Goal: Task Accomplishment & Management: Use online tool/utility

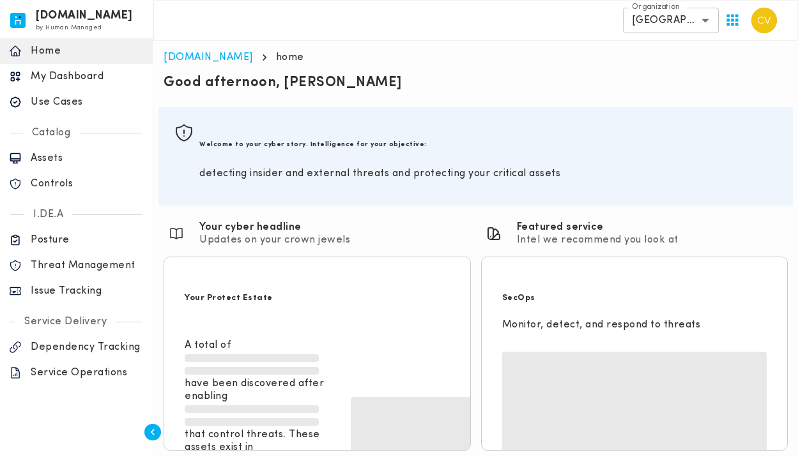
click at [67, 298] on div "Issue Tracking" at bounding box center [76, 291] width 153 height 26
click at [73, 291] on p "Issue Tracking" at bounding box center [87, 291] width 113 height 13
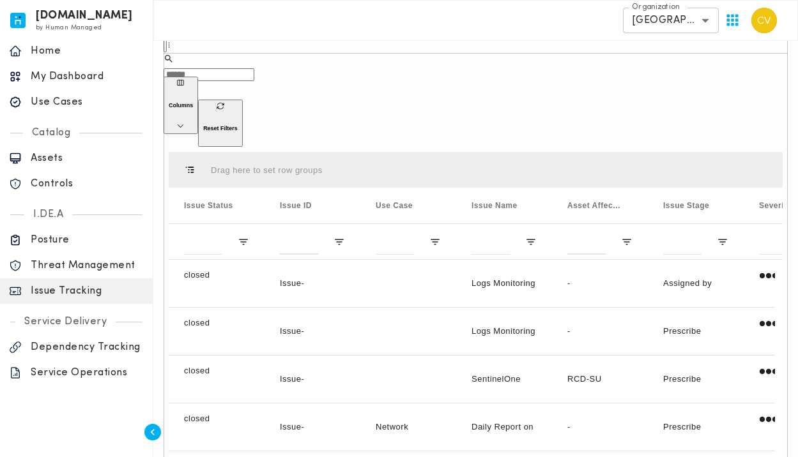
scroll to position [378, 0]
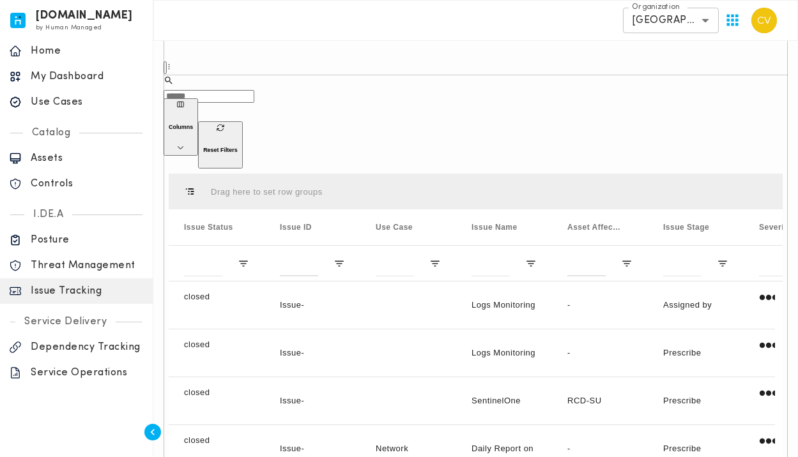
click at [173, 65] on icon "button" at bounding box center [169, 67] width 8 height 8
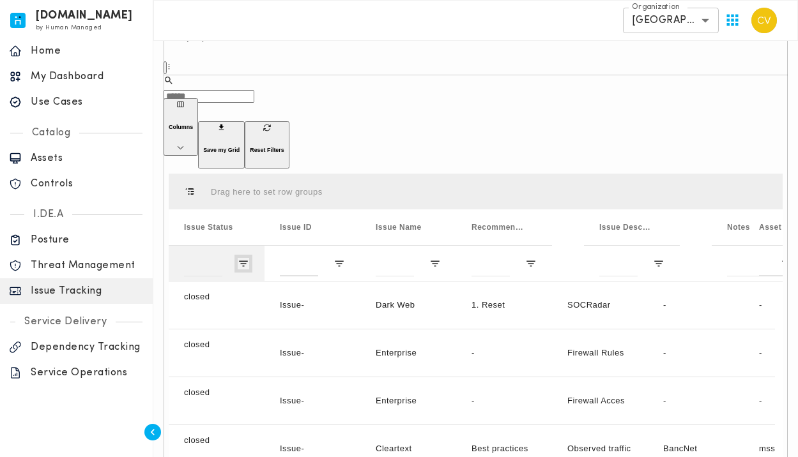
click at [249, 258] on span "Open Filter Menu" at bounding box center [243, 263] width 11 height 11
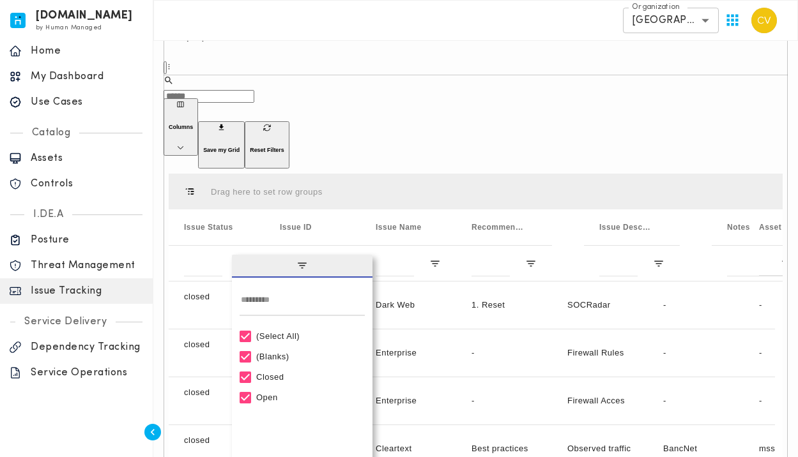
click at [293, 332] on div "(Select All)" at bounding box center [307, 337] width 103 height 10
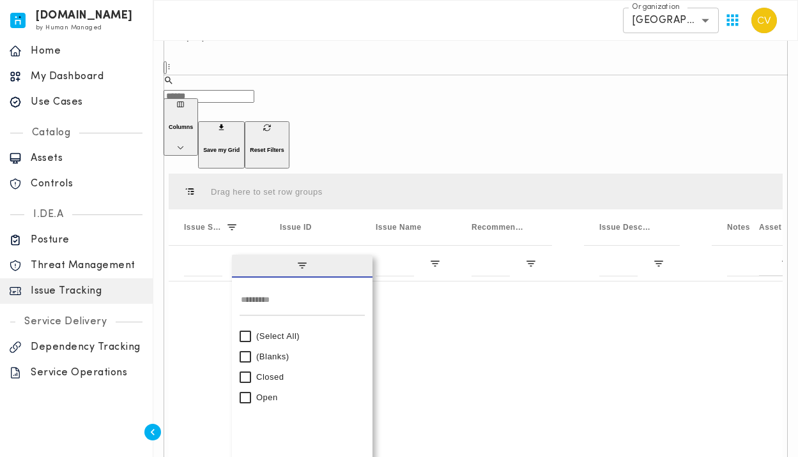
click at [271, 393] on div "Open" at bounding box center [307, 398] width 103 height 10
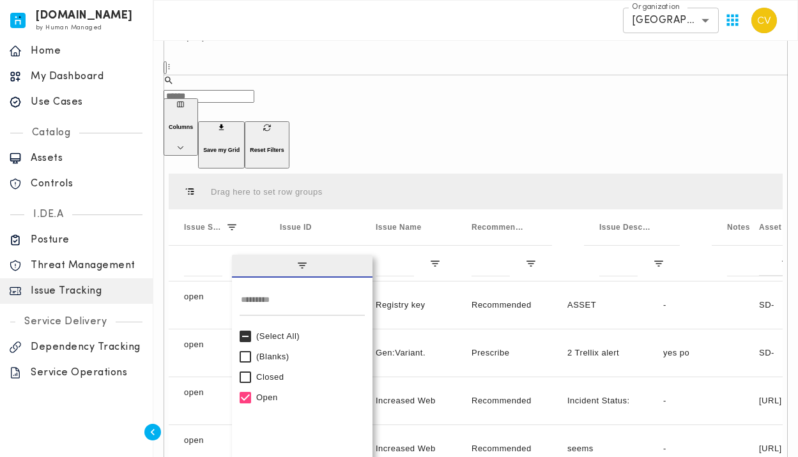
click at [457, 98] on div "​ ​" at bounding box center [476, 86] width 624 height 23
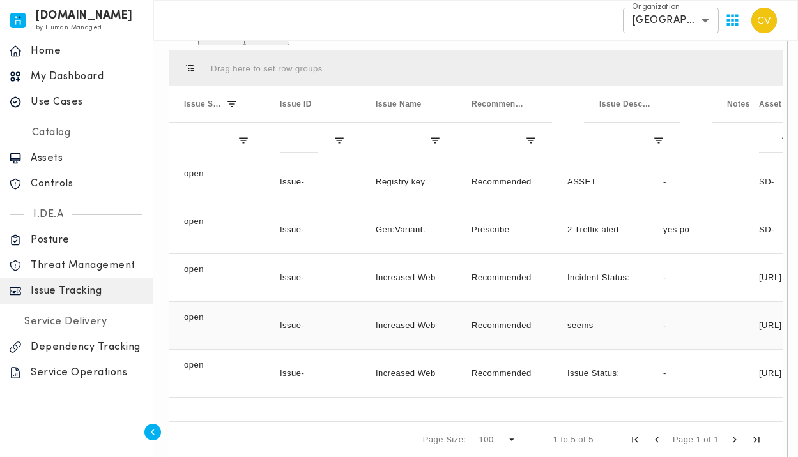
scroll to position [482, 0]
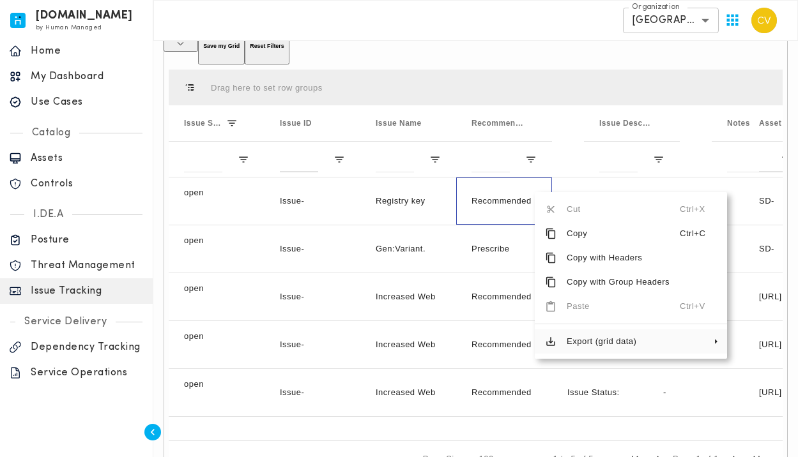
click at [597, 330] on span "Export (grid data)" at bounding box center [617, 342] width 123 height 24
click at [508, 359] on span "Excel Export" at bounding box center [488, 371] width 72 height 24
